Goal: Transaction & Acquisition: Book appointment/travel/reservation

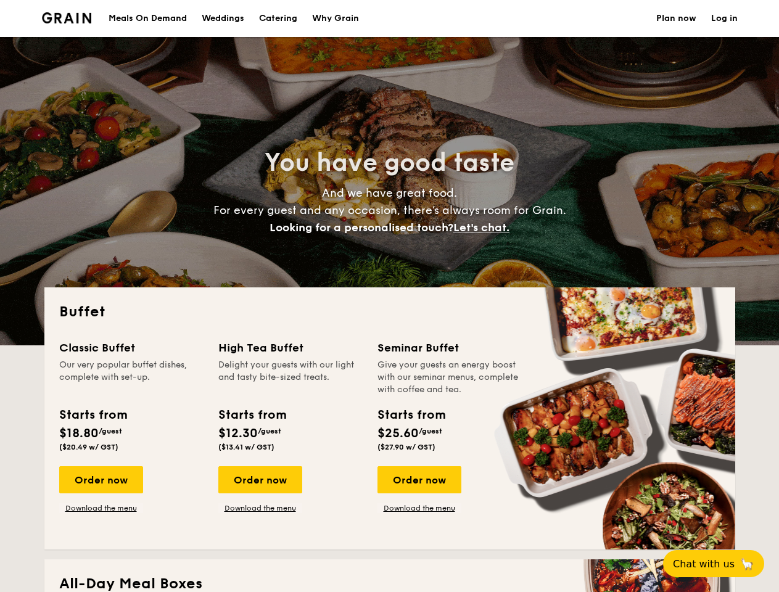
select select
click at [389, 296] on div "Buffet Classic Buffet Our very popular buffet dishes, complete with set-up. Sta…" at bounding box center [389, 419] width 691 height 262
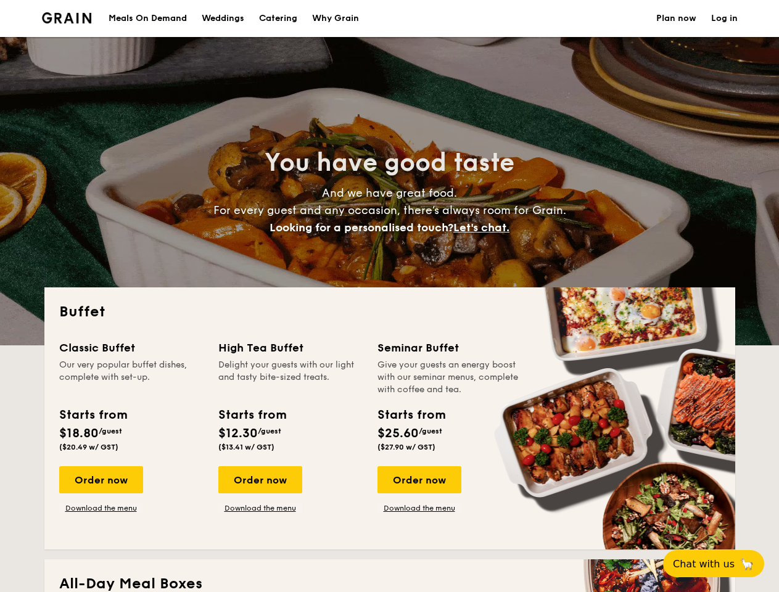
click at [725, 19] on link "Log in" at bounding box center [725, 18] width 27 height 37
click at [485, 228] on span "Let's chat." at bounding box center [482, 228] width 56 height 14
click at [101, 480] on div "Order now" at bounding box center [101, 480] width 84 height 27
click at [260, 480] on div "Order now" at bounding box center [260, 480] width 84 height 27
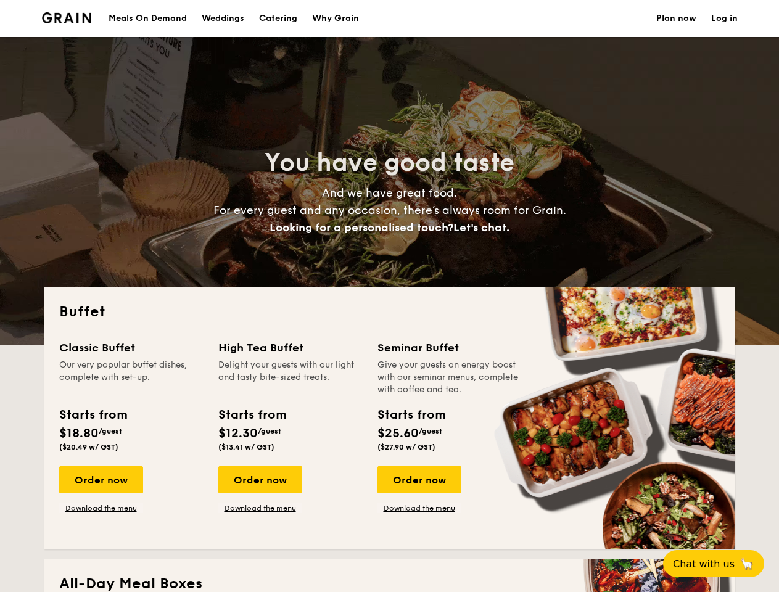
click at [419, 480] on div "Order now" at bounding box center [420, 480] width 84 height 27
click at [721, 564] on span "Chat with us" at bounding box center [704, 565] width 62 height 12
